Goal: Information Seeking & Learning: Learn about a topic

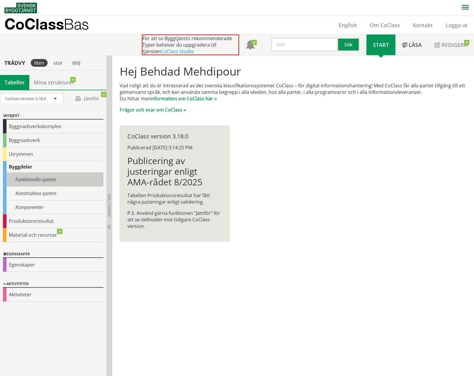
click at [36, 179] on div "Funktionella system" at bounding box center [53, 180] width 100 height 14
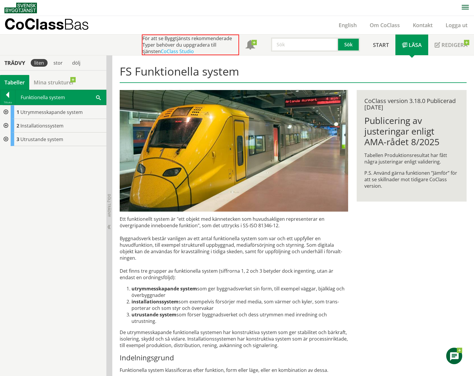
click at [10, 111] on div at bounding box center [5, 112] width 11 height 14
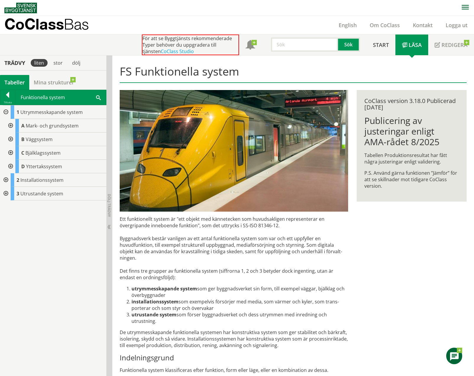
click at [12, 125] on div at bounding box center [10, 126] width 11 height 14
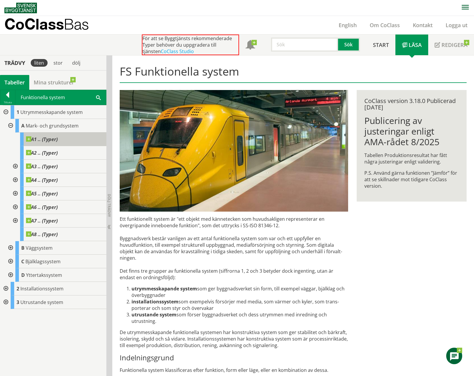
click at [49, 143] on div "A1 .. (Typer)" at bounding box center [63, 140] width 86 height 14
click at [19, 4] on img at bounding box center [20, 8] width 32 height 11
